Goal: Find specific page/section: Find specific page/section

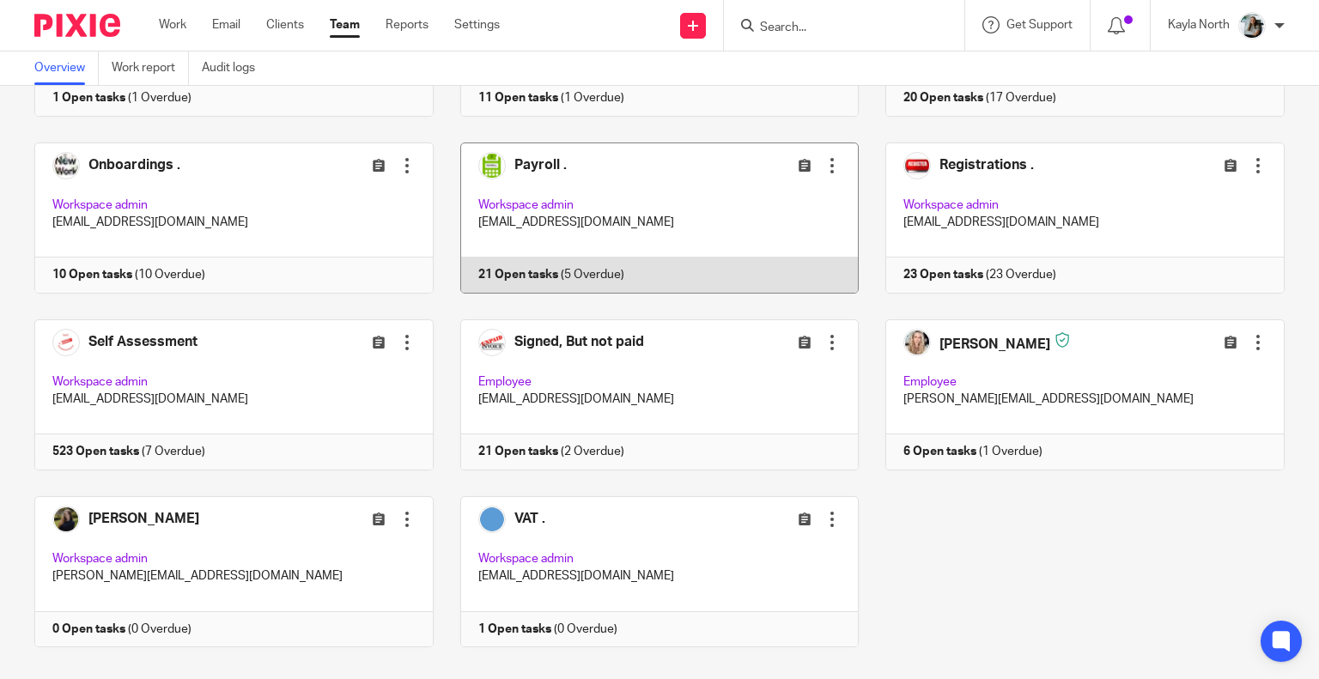
scroll to position [971, 0]
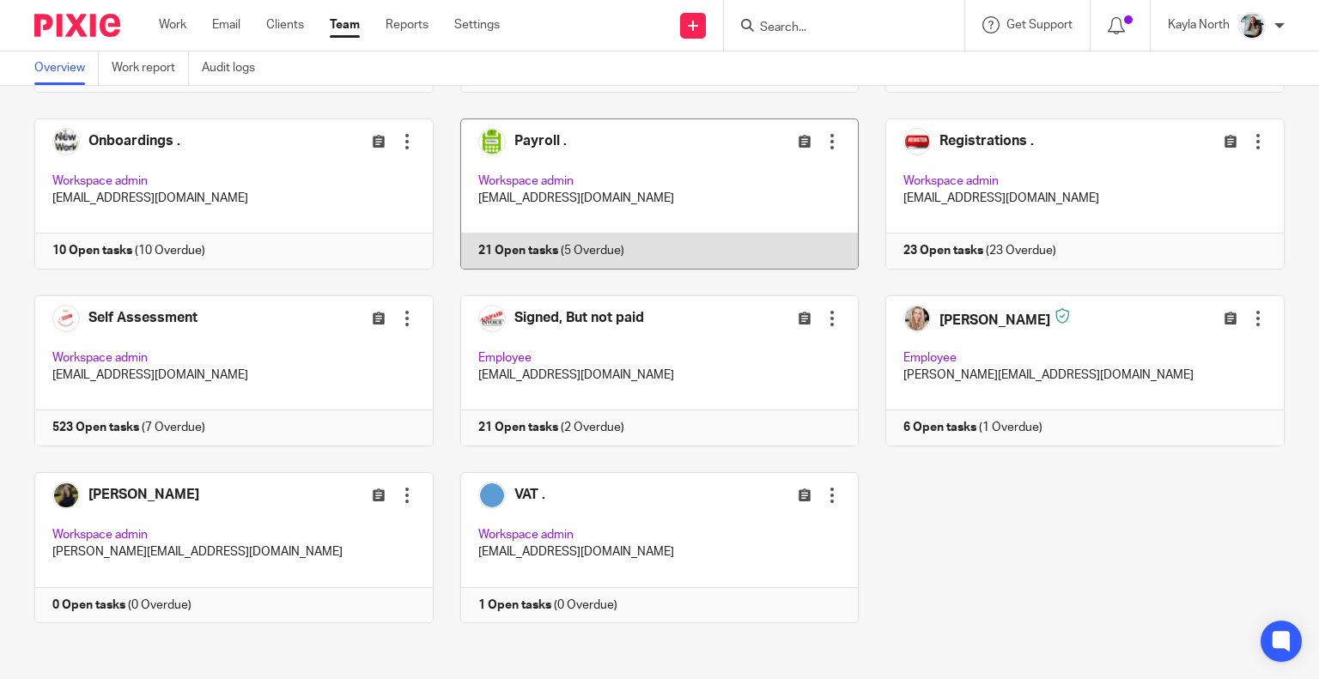
click at [525, 198] on link at bounding box center [647, 194] width 426 height 151
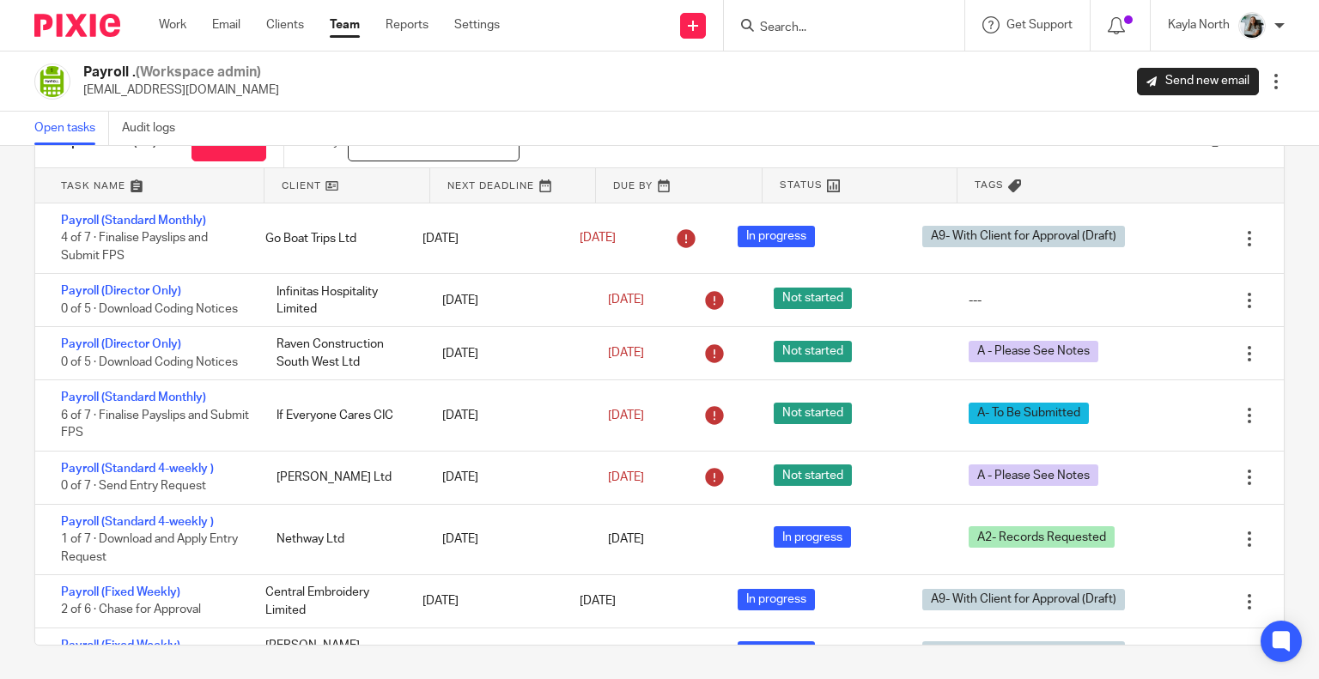
click at [114, 23] on img at bounding box center [77, 25] width 86 height 23
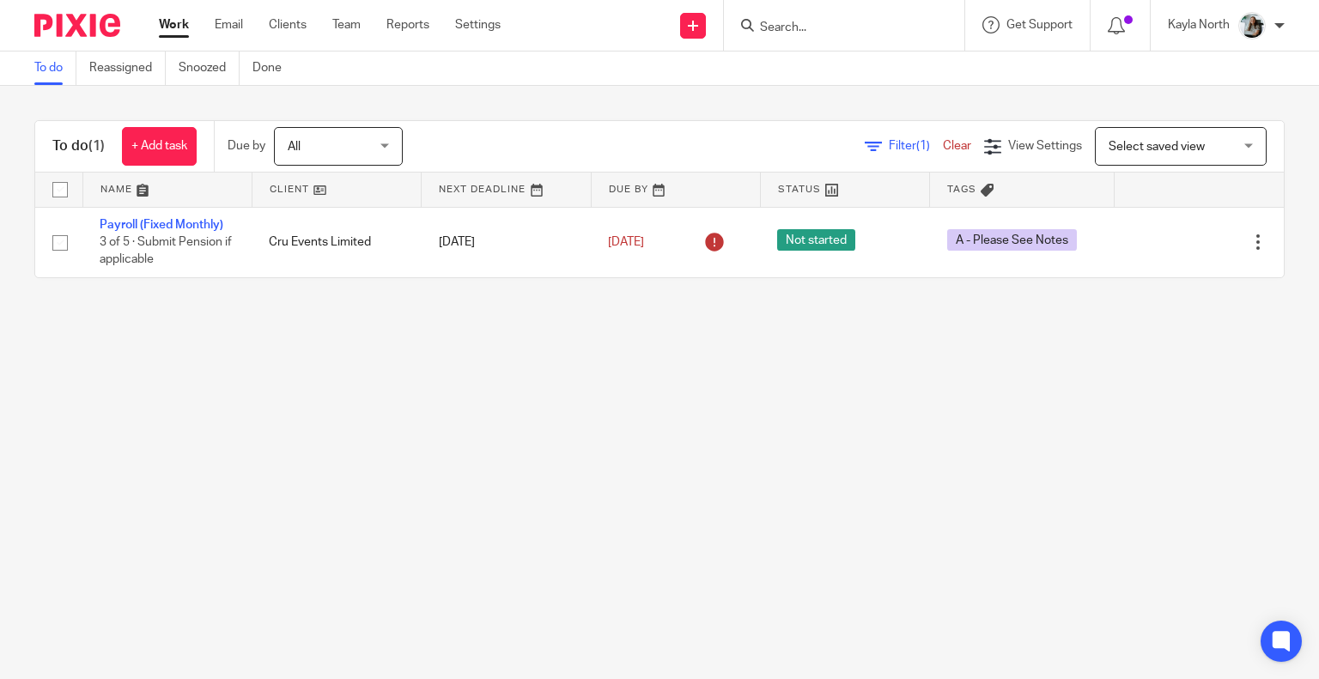
click at [818, 32] on input "Search" at bounding box center [835, 28] width 155 height 15
type input "princess"
click at [818, 71] on link at bounding box center [861, 67] width 213 height 26
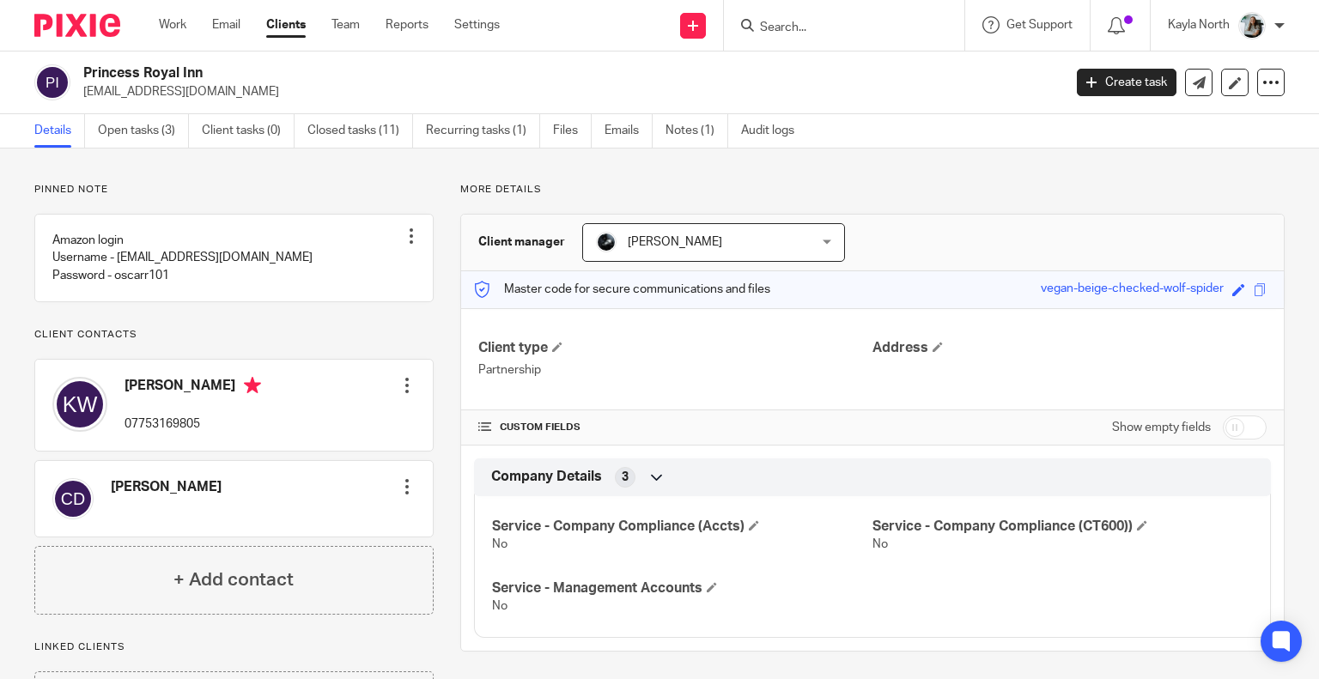
click at [780, 27] on input "Search" at bounding box center [835, 28] width 155 height 15
type input "ross prow"
click at [941, 24] on div "ross prow No results found. Try searching for the name of a client or contact..." at bounding box center [844, 25] width 240 height 51
click at [921, 24] on form "ross prow" at bounding box center [849, 25] width 183 height 21
click at [931, 18] on button "reset" at bounding box center [932, 23] width 17 height 17
